Goal: Information Seeking & Learning: Learn about a topic

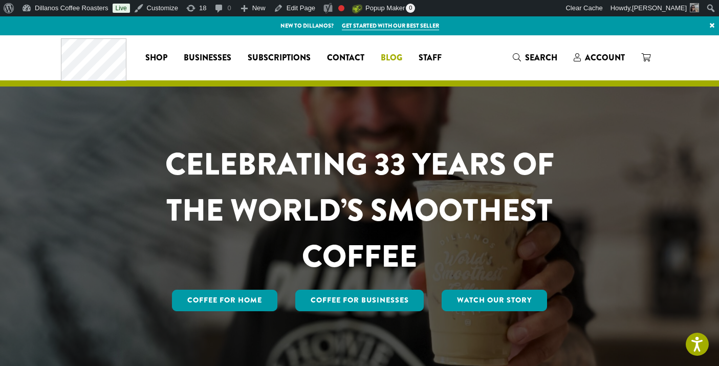
click at [390, 58] on span "Blog" at bounding box center [391, 58] width 21 height 13
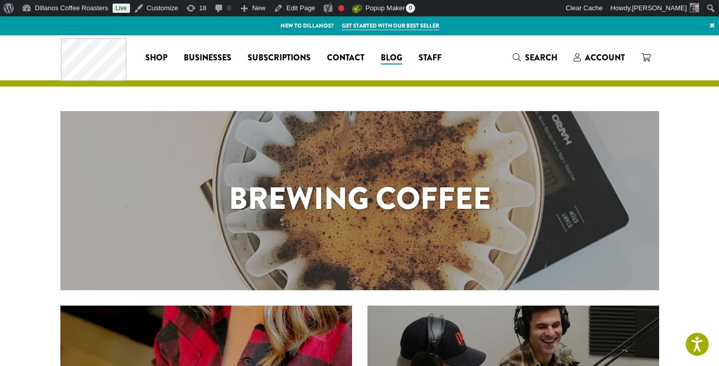
click at [338, 213] on h1 "Brewing Coffee" at bounding box center [359, 198] width 598 height 46
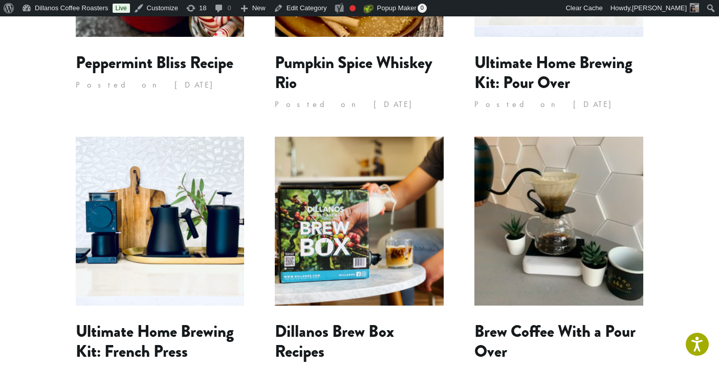
scroll to position [330, 0]
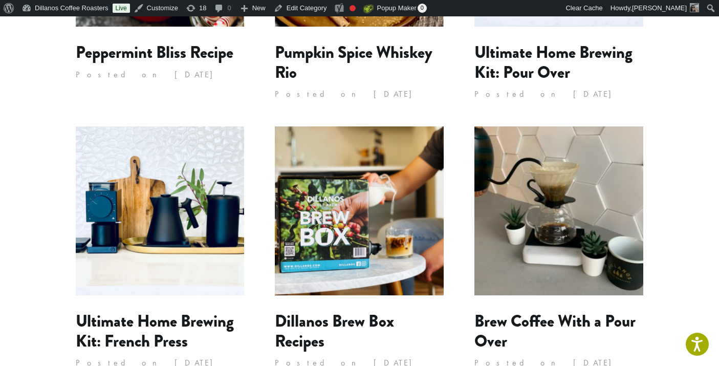
click at [534, 205] on img at bounding box center [558, 210] width 169 height 169
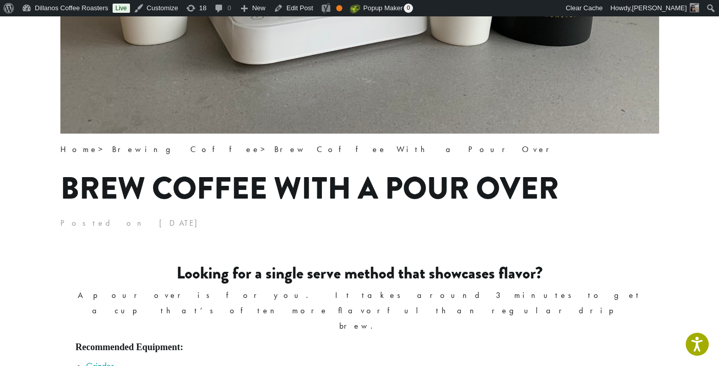
scroll to position [438, 0]
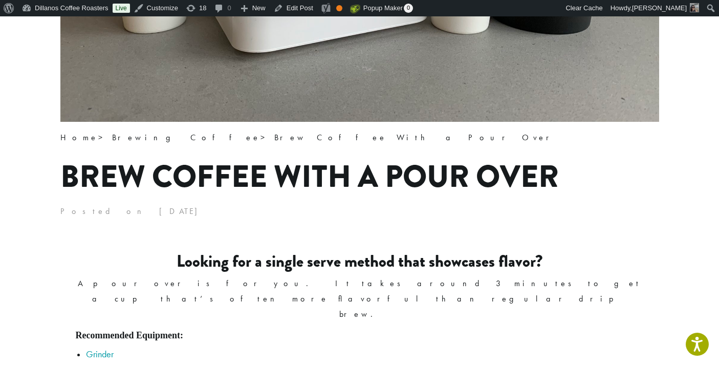
drag, startPoint x: 564, startPoint y: 259, endPoint x: 208, endPoint y: 273, distance: 356.3
click at [208, 271] on h3 "Looking for a single serve method that showcases flavor?" at bounding box center [360, 261] width 568 height 19
click at [270, 266] on h3 "Looking for a single serve method that showcases flavor?" at bounding box center [360, 261] width 568 height 19
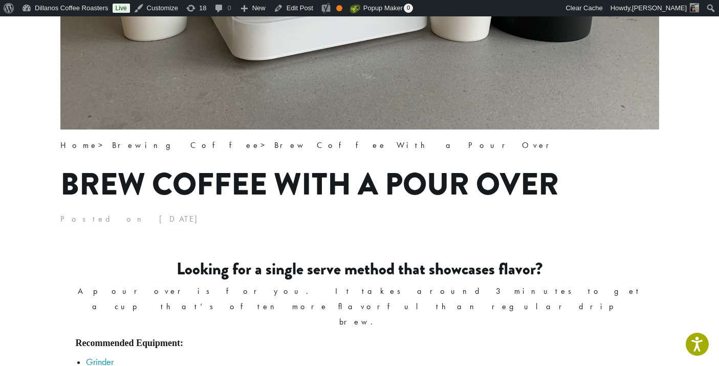
scroll to position [429, 0]
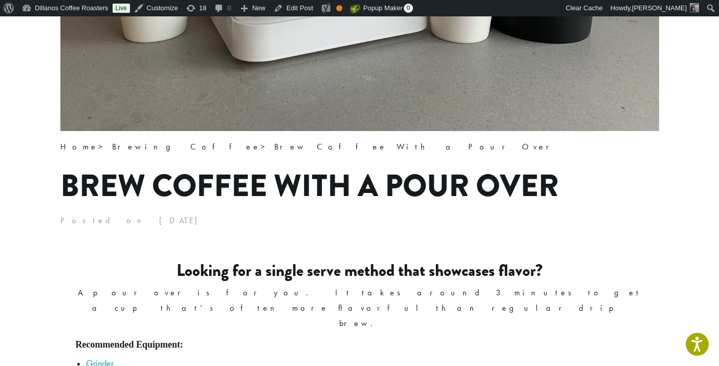
drag, startPoint x: 552, startPoint y: 270, endPoint x: 178, endPoint y: 272, distance: 374.4
click at [178, 272] on h3 "Looking for a single serve method that showcases flavor?" at bounding box center [360, 270] width 568 height 19
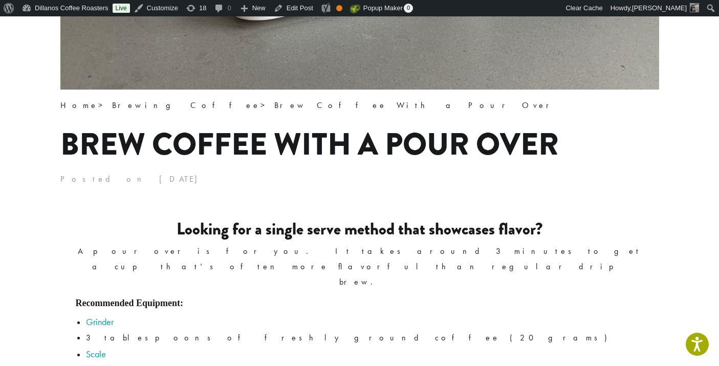
scroll to position [0, 0]
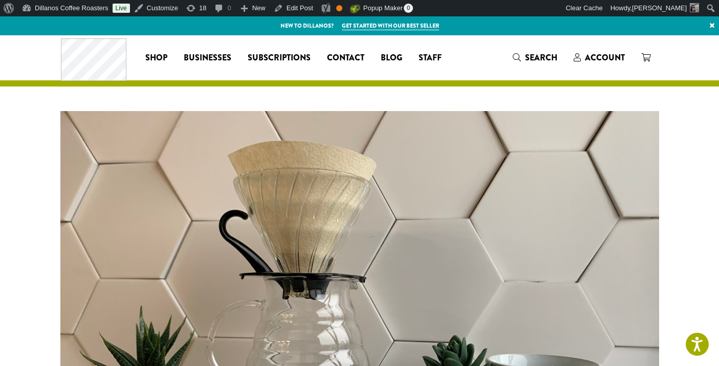
click at [397, 56] on span "Blog" at bounding box center [391, 58] width 21 height 13
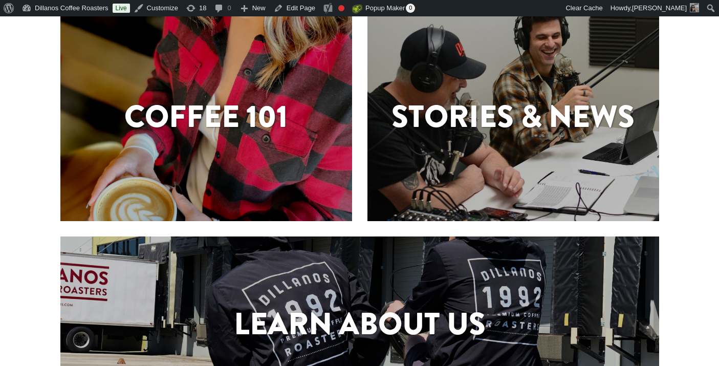
scroll to position [295, 0]
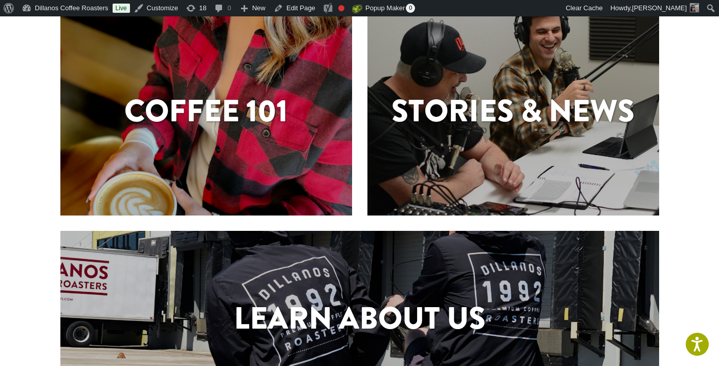
click at [445, 129] on h1 "Stories & News" at bounding box center [513, 111] width 292 height 46
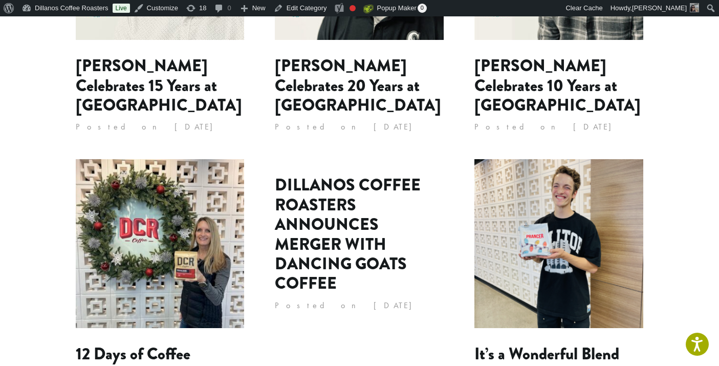
scroll to position [1100, 0]
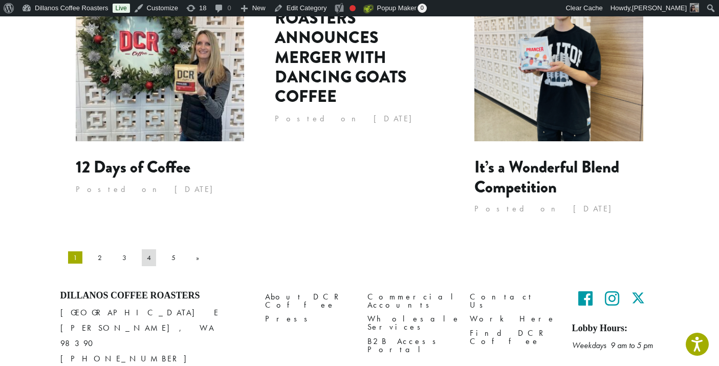
click at [142, 249] on link "4" at bounding box center [149, 257] width 14 height 16
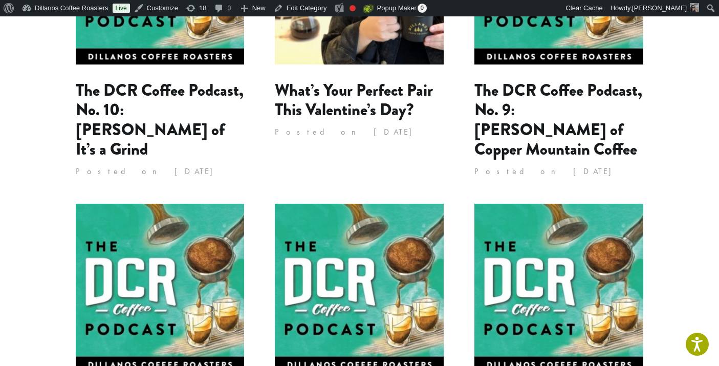
scroll to position [1139, 0]
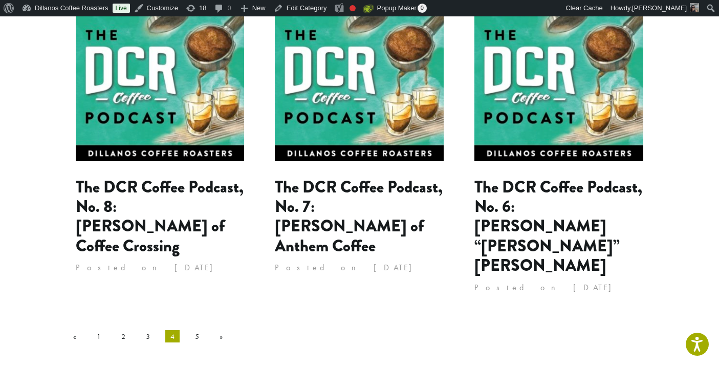
click at [116, 328] on ul "« 1 2 3 4 5 »" at bounding box center [359, 336] width 583 height 16
click at [141, 328] on link "3" at bounding box center [148, 336] width 14 height 16
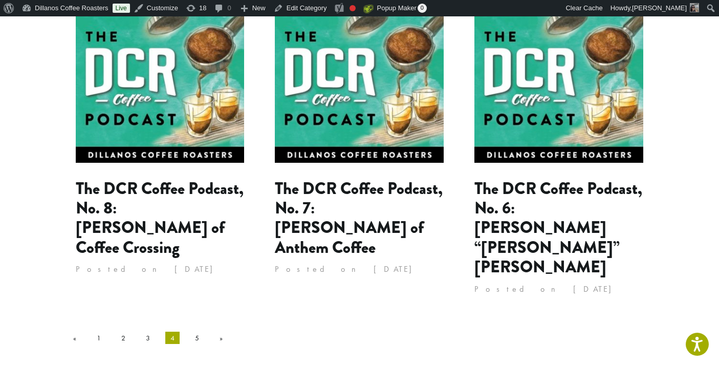
scroll to position [1136, 0]
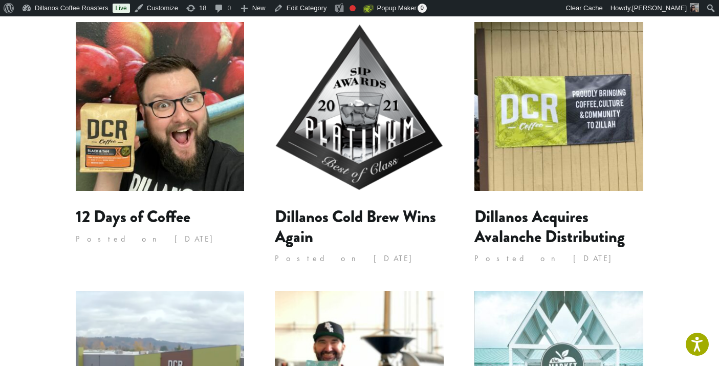
scroll to position [100, 0]
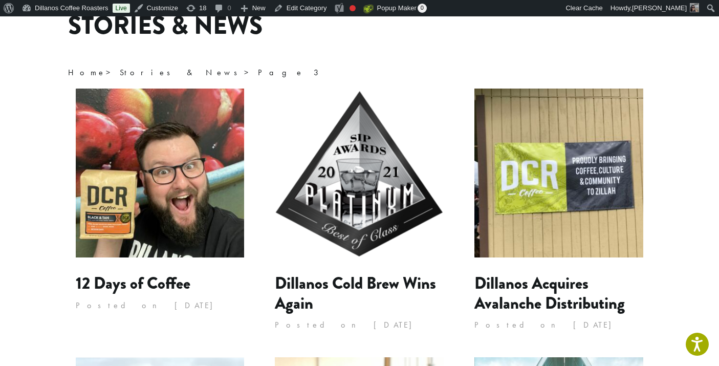
click at [366, 183] on img at bounding box center [359, 172] width 169 height 169
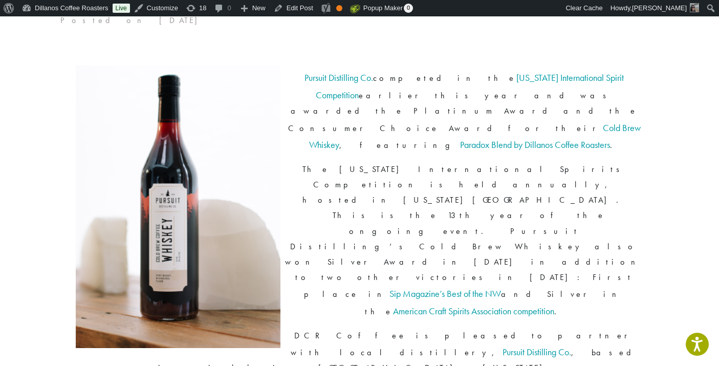
scroll to position [164, 0]
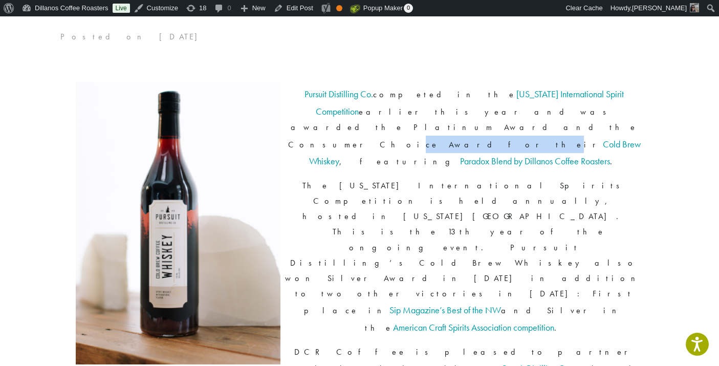
drag, startPoint x: 472, startPoint y: 110, endPoint x: 519, endPoint y: 105, distance: 47.9
click at [519, 105] on p "Pursuit Distilling Co. competed in the [US_STATE] International Spirit Competit…" at bounding box center [360, 127] width 568 height 84
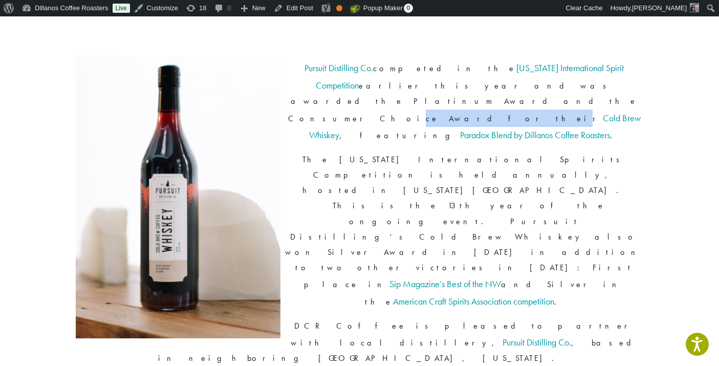
scroll to position [191, 0]
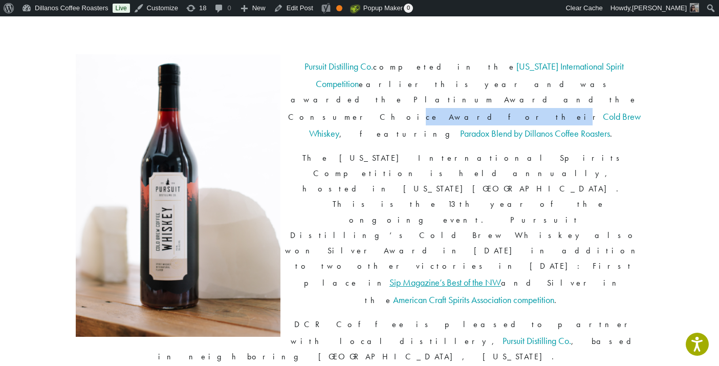
click at [446, 276] on link "Sip Magazine’s Best of the NW" at bounding box center [445, 282] width 112 height 12
